Goal: Task Accomplishment & Management: Manage account settings

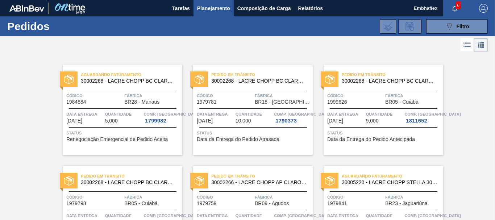
click at [445, 27] on icon "089F7B8B-B2A5-4AFE-B5C0-19BA573D28AC" at bounding box center [449, 26] width 9 height 9
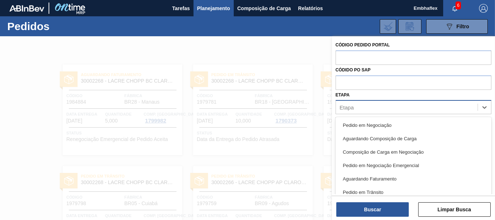
scroll to position [9, 0]
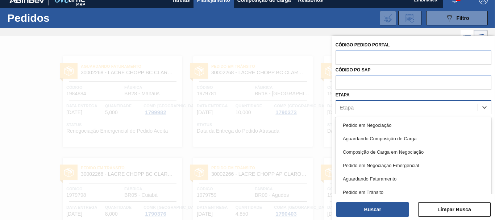
click at [408, 105] on div "Etapa" at bounding box center [407, 107] width 142 height 11
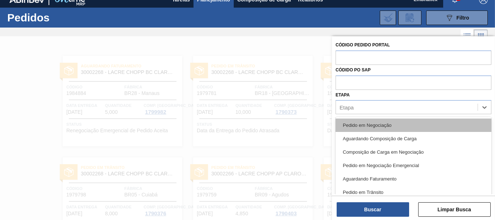
click at [389, 127] on div "Pedido em Negociação" at bounding box center [414, 125] width 156 height 13
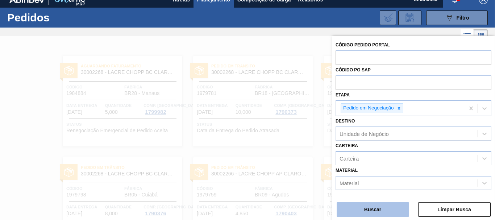
click at [375, 211] on button "Buscar" at bounding box center [373, 209] width 72 height 14
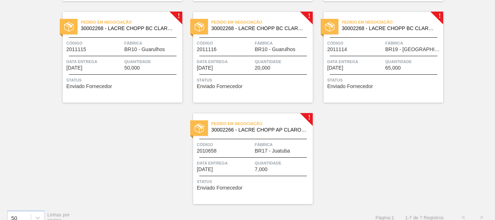
scroll to position [155, 0]
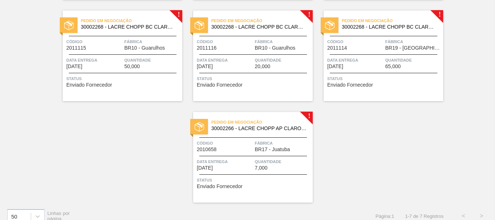
click at [128, 77] on span "Status" at bounding box center [123, 78] width 114 height 7
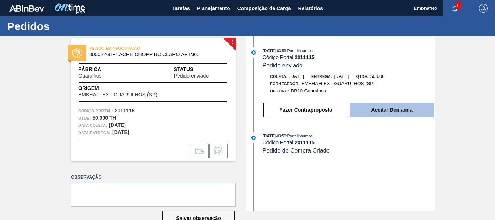
click at [409, 111] on button "Aceitar Demanda" at bounding box center [392, 110] width 84 height 14
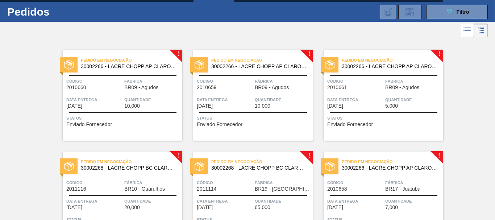
scroll to position [63, 0]
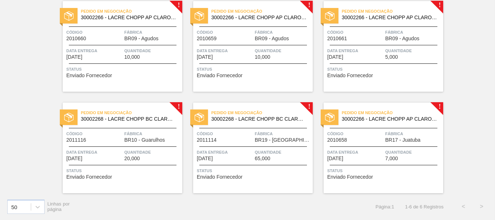
click at [163, 153] on span "Quantidade" at bounding box center [152, 152] width 56 height 7
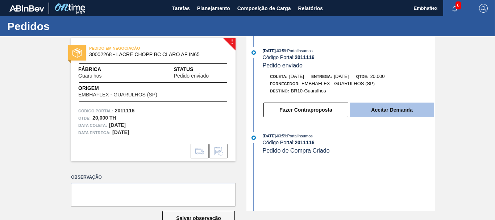
click at [398, 108] on button "Aceitar Demanda" at bounding box center [392, 110] width 84 height 14
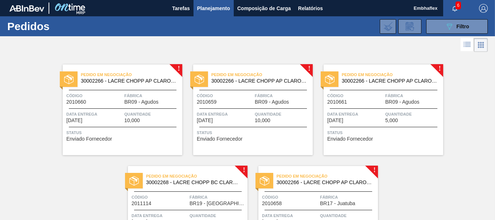
click at [219, 183] on span "30002268 - LACRE CHOPP BC CLARO AF IN65" at bounding box center [194, 182] width 96 height 5
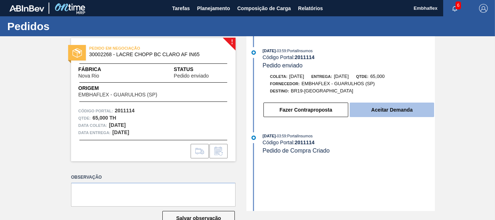
click at [388, 112] on button "Aceitar Demanda" at bounding box center [392, 110] width 84 height 14
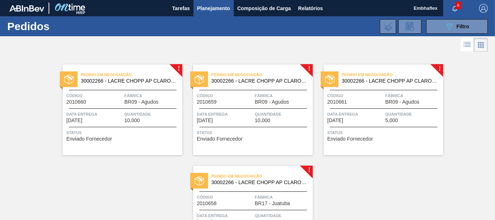
click at [231, 189] on div "Pedido em Negociação 30002266 - LACRE CHOPP AP CLARO AF IN65 Código 2010658 Fáb…" at bounding box center [253, 211] width 120 height 91
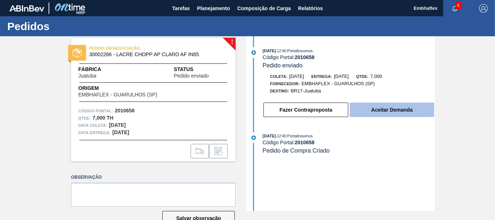
click at [380, 110] on button "Aceitar Demanda" at bounding box center [392, 110] width 84 height 14
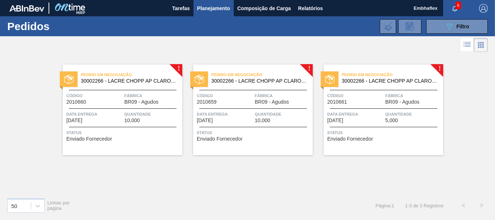
click at [151, 123] on div "Quantidade 10,000" at bounding box center [152, 117] width 56 height 13
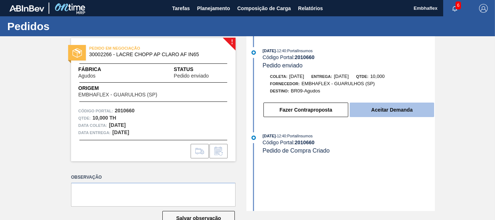
click at [369, 104] on button "Aceitar Demanda" at bounding box center [392, 110] width 84 height 14
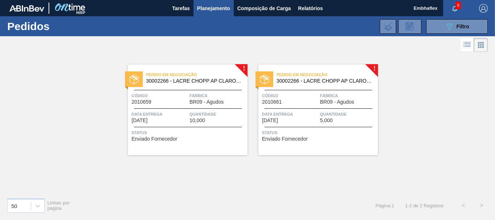
click at [217, 114] on span "Quantidade" at bounding box center [218, 114] width 56 height 7
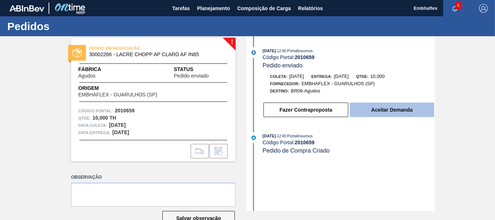
click at [385, 112] on button "Aceitar Demanda" at bounding box center [392, 110] width 84 height 14
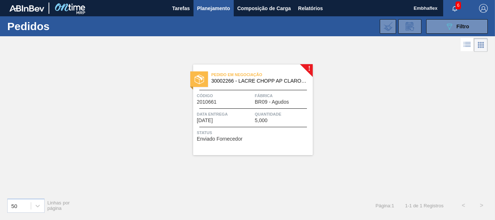
click at [271, 148] on div "Pedido em Negociação 30002266 - LACRE CHOPP AP CLARO AF IN65 Código 2010661 Fáb…" at bounding box center [253, 110] width 120 height 91
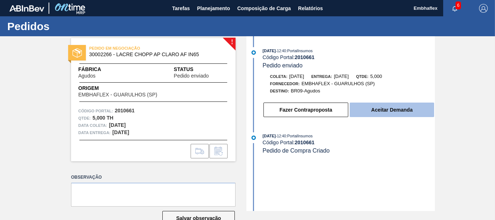
click at [393, 113] on button "Aceitar Demanda" at bounding box center [392, 110] width 84 height 14
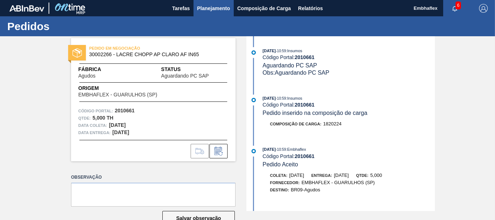
click at [208, 11] on span "Planejamento" at bounding box center [213, 8] width 33 height 9
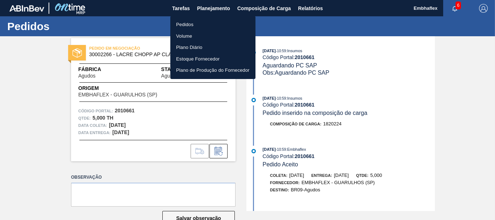
click at [202, 23] on li "Pedidos" at bounding box center [212, 25] width 85 height 12
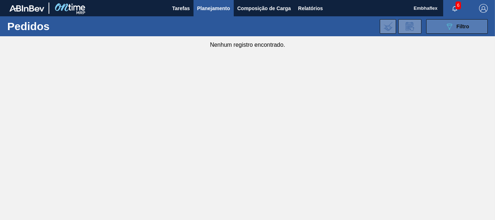
click at [476, 22] on button "089F7B8B-B2A5-4AFE-B5C0-19BA573D28AC Filtro" at bounding box center [457, 26] width 62 height 14
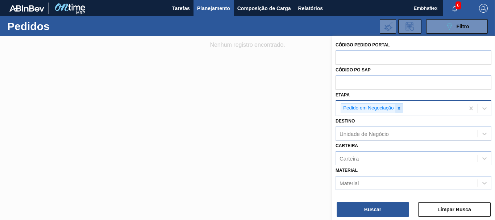
click at [402, 108] on div at bounding box center [399, 108] width 8 height 9
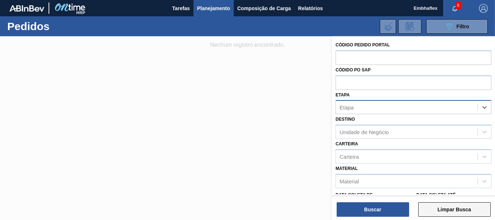
click at [431, 206] on button "Limpar Busca" at bounding box center [454, 209] width 72 height 14
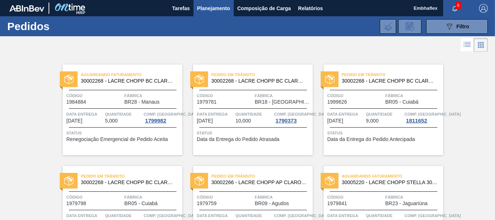
click at [432, 32] on button "089F7B8B-B2A5-4AFE-B5C0-19BA573D28AC Filtro" at bounding box center [457, 26] width 62 height 14
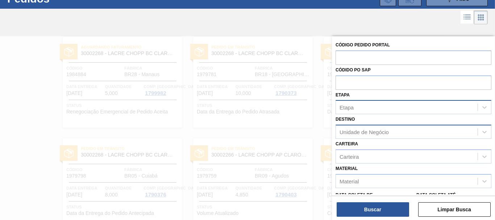
click at [378, 135] on div "Unidade de Negócio" at bounding box center [407, 132] width 142 height 11
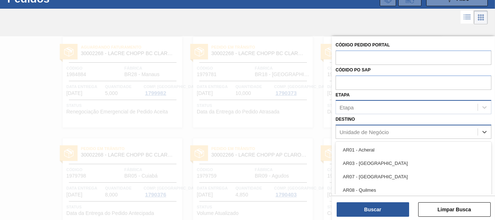
scroll to position [33, 0]
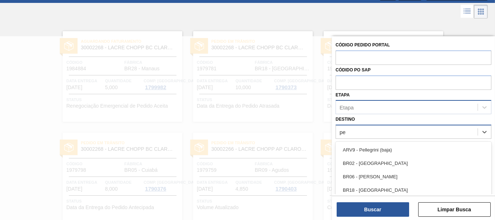
type input "per"
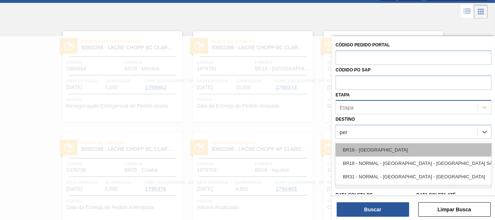
click at [381, 151] on div "BR18 - [GEOGRAPHIC_DATA]" at bounding box center [414, 149] width 156 height 13
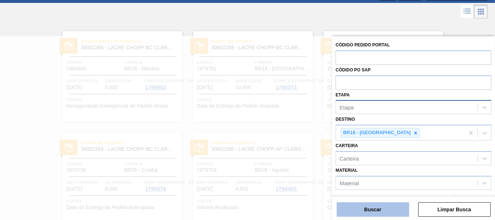
click at [390, 207] on button "Buscar" at bounding box center [373, 209] width 72 height 14
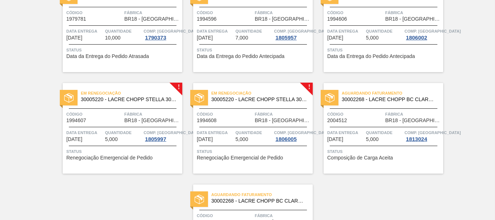
scroll to position [80, 0]
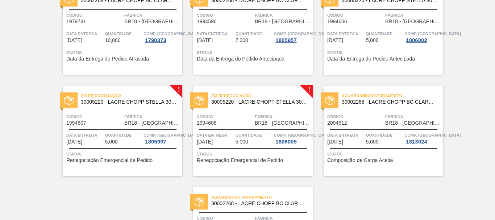
drag, startPoint x: 492, startPoint y: 134, endPoint x: 494, endPoint y: 117, distance: 17.1
click at [494, 117] on main "Tarefas Planejamento Composição de Carga Relatórios Embhaflex 6 Marcar todas co…" at bounding box center [247, 110] width 495 height 220
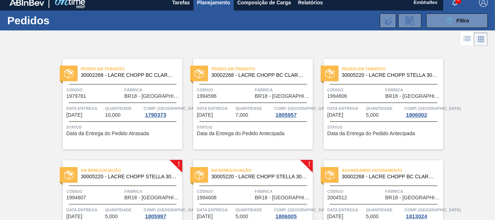
scroll to position [0, 0]
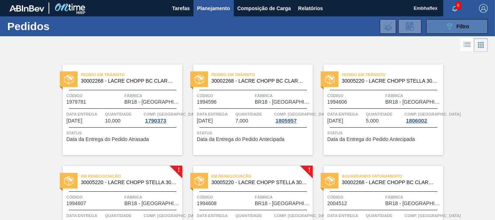
click at [456, 21] on button "089F7B8B-B2A5-4AFE-B5C0-19BA573D28AC Filtro" at bounding box center [457, 26] width 62 height 14
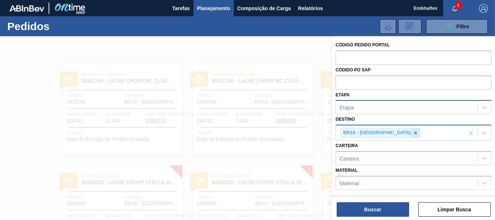
click at [413, 131] on icon at bounding box center [415, 132] width 5 height 5
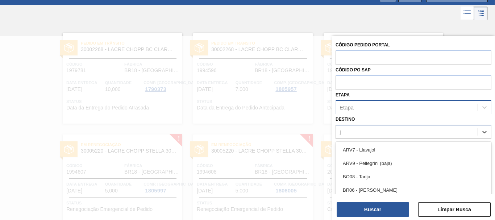
scroll to position [33, 0]
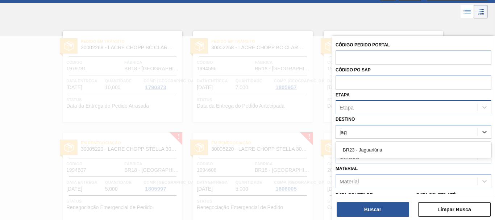
type input "jagu"
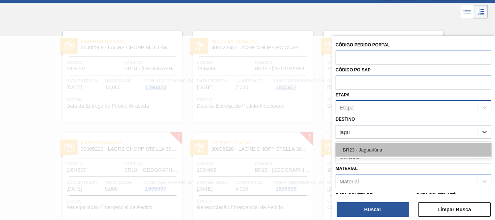
click at [375, 148] on div "BR23 - Jaguariúna" at bounding box center [414, 149] width 156 height 13
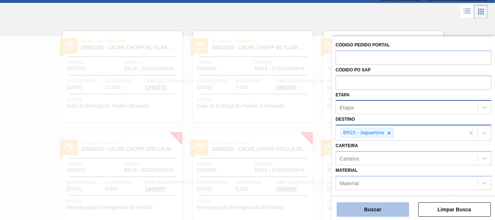
click at [376, 216] on button "Buscar" at bounding box center [373, 209] width 72 height 14
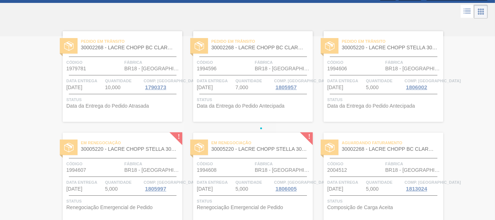
scroll to position [0, 0]
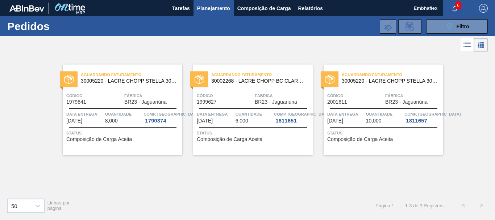
click at [139, 134] on span "Status" at bounding box center [123, 132] width 114 height 7
click at [474, 22] on button "089F7B8B-B2A5-4AFE-B5C0-19BA573D28AC Filtro" at bounding box center [457, 26] width 62 height 14
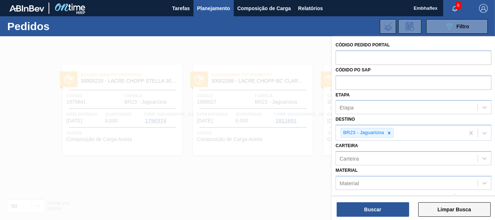
click at [448, 207] on button "Limpar Busca" at bounding box center [454, 209] width 72 height 14
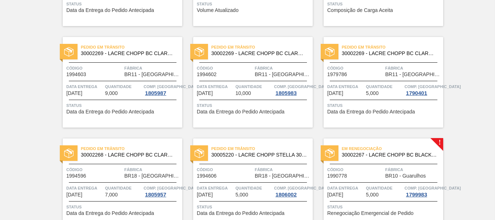
scroll to position [232, 0]
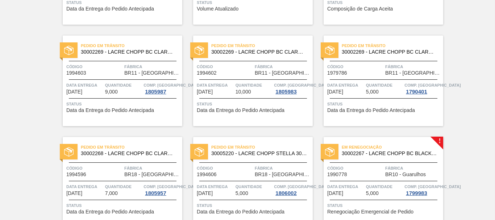
click at [379, 167] on span "Código" at bounding box center [355, 168] width 56 height 7
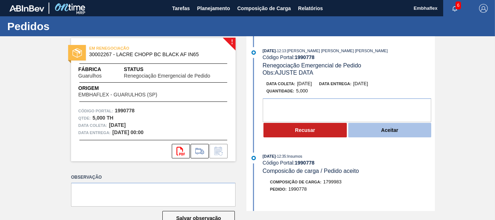
click at [391, 125] on button "Aceitar" at bounding box center [389, 130] width 83 height 14
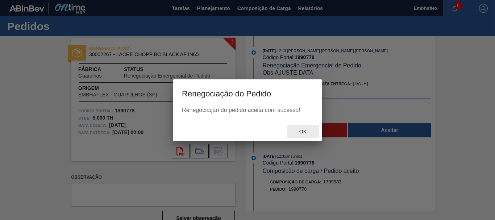
click at [307, 129] on span "Ok" at bounding box center [303, 132] width 19 height 6
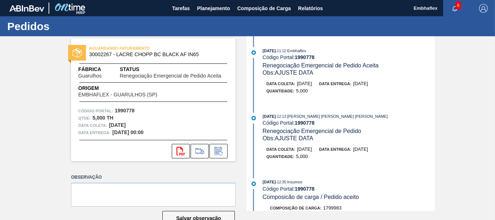
drag, startPoint x: 433, startPoint y: 84, endPoint x: 434, endPoint y: 94, distance: 9.5
click at [434, 94] on div "[DATE] 11:12 : Embhaflex Código Portal: 1990778 Renegociação Emergencial de Ped…" at bounding box center [341, 123] width 187 height 175
click at [432, 110] on div "[DATE] 11:12 : Embhaflex Código Portal: 1990778 Renegociação Emergencial de Ped…" at bounding box center [341, 123] width 187 height 175
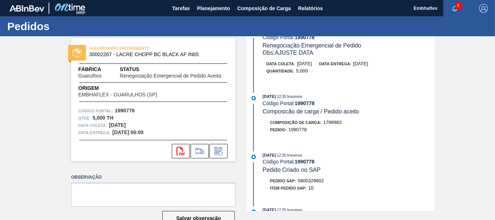
scroll to position [87, 0]
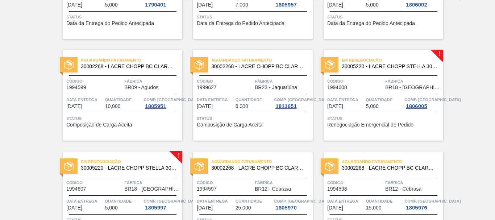
scroll to position [435, 0]
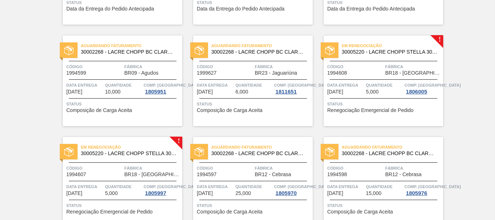
click at [369, 58] on div "Em renegociação 30005220 - LACRE [PERSON_NAME] 30L IN65 Código 1994608 Fábrica …" at bounding box center [384, 81] width 120 height 91
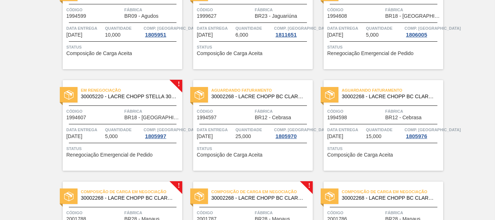
scroll to position [493, 0]
